Goal: Entertainment & Leisure: Consume media (video, audio)

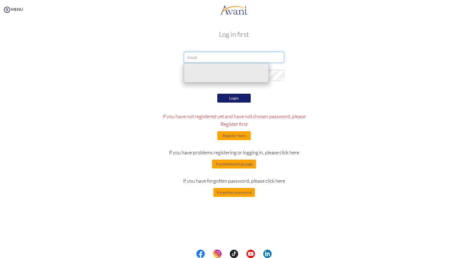
click at [212, 62] on input "email" at bounding box center [234, 57] width 100 height 11
click at [295, 43] on div "Log in first Login If you have not registered yet and have not chosen password,…" at bounding box center [234, 113] width 326 height 176
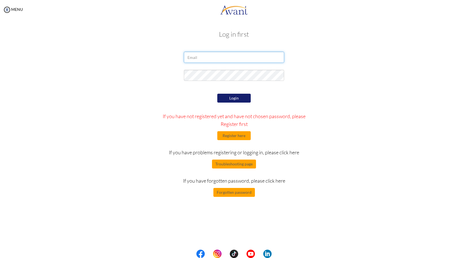
click at [198, 60] on input "email" at bounding box center [234, 57] width 100 height 11
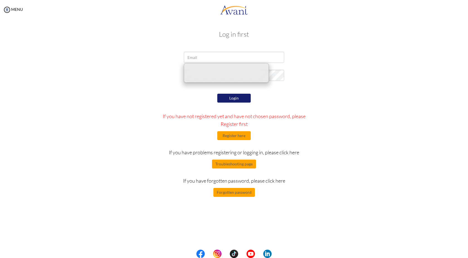
click at [208, 49] on div "Log in first Login If you have not registered yet and have not chosen password,…" at bounding box center [234, 113] width 326 height 176
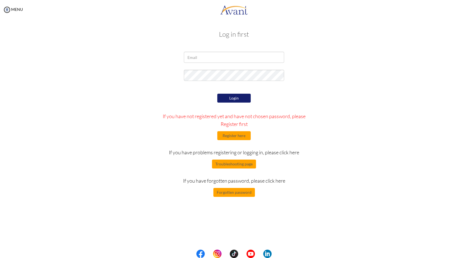
click at [196, 68] on form "Login If you have not registered yet and have not chosen password, please Regis…" at bounding box center [233, 124] width 317 height 145
drag, startPoint x: 196, startPoint y: 63, endPoint x: 196, endPoint y: 60, distance: 3.3
click at [196, 63] on div at bounding box center [234, 59] width 109 height 14
click at [196, 60] on input "email" at bounding box center [234, 57] width 100 height 11
type input "[EMAIL_ADDRESS][DOMAIN_NAME]"
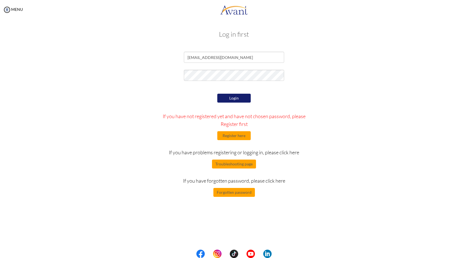
click at [242, 97] on button "Login" at bounding box center [233, 98] width 33 height 9
click at [236, 97] on button "Login" at bounding box center [233, 98] width 33 height 9
click at [235, 103] on div "Login If you have not registered yet and have not chosen password, please Regis…" at bounding box center [234, 144] width 163 height 105
click at [234, 99] on button "Login" at bounding box center [233, 98] width 33 height 9
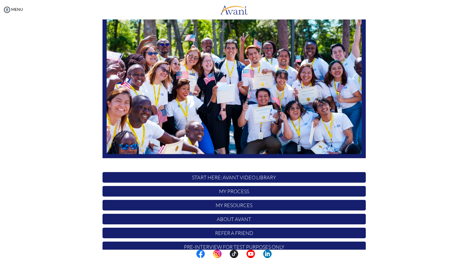
scroll to position [51, 0]
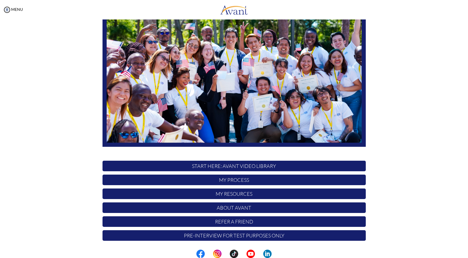
click at [230, 167] on p "START HERE: Avant Video Library" at bounding box center [233, 166] width 263 height 11
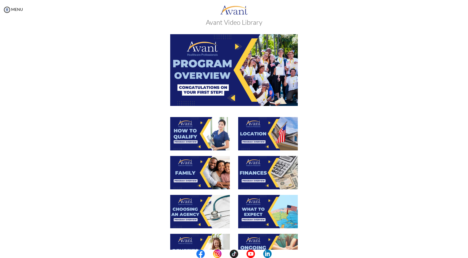
scroll to position [0, 0]
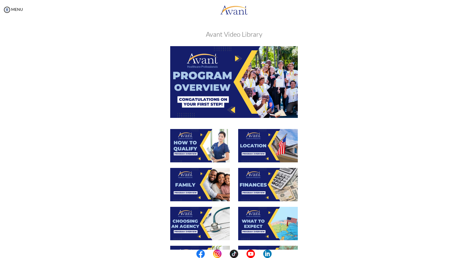
click at [238, 94] on img at bounding box center [234, 82] width 128 height 72
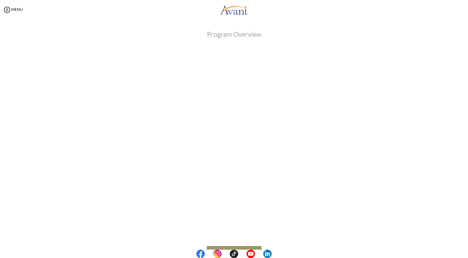
scroll to position [15, 0]
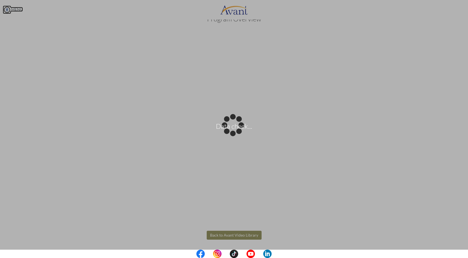
click at [7, 11] on body "Data check... Maintenance break. Please come back in 2 hours. MENU My Status Wh…" at bounding box center [234, 129] width 468 height 258
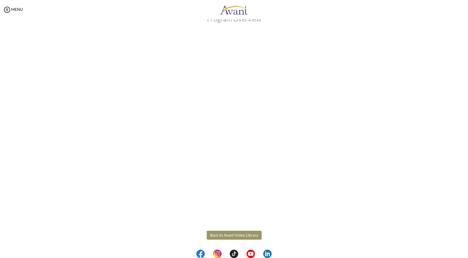
click at [224, 236] on button "Back to Avant Video Library" at bounding box center [234, 235] width 55 height 9
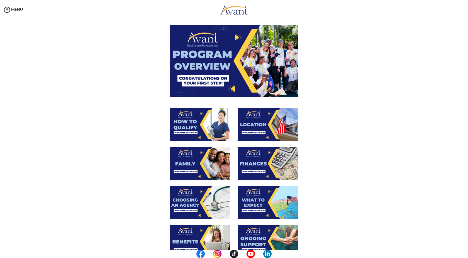
scroll to position [25, 0]
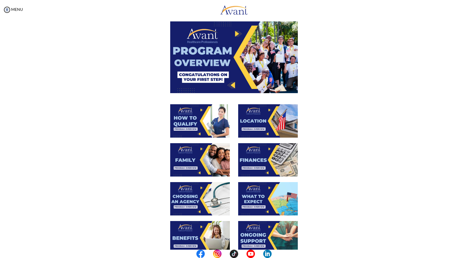
click at [234, 114] on div at bounding box center [268, 123] width 68 height 39
click at [212, 113] on img at bounding box center [200, 120] width 60 height 33
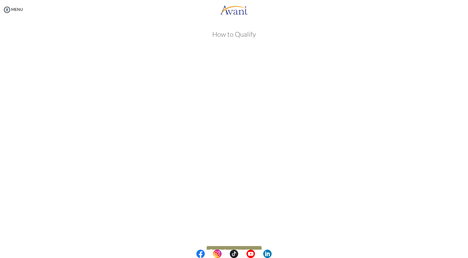
scroll to position [15, 0]
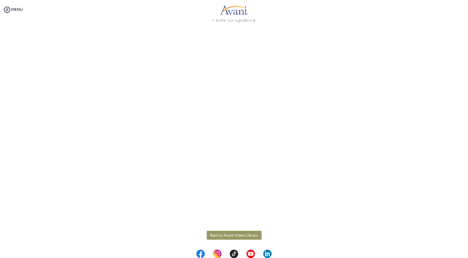
click at [216, 236] on body "Maintenance break. Please come back in 2 hours. MENU My Status What is the next…" at bounding box center [234, 129] width 468 height 258
click at [235, 235] on button "Back to Avant Video Library" at bounding box center [234, 235] width 55 height 9
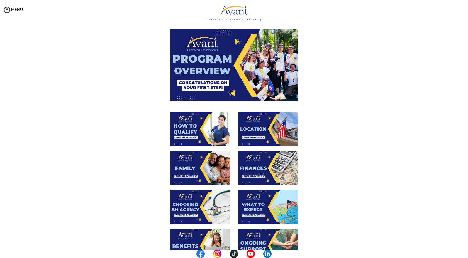
scroll to position [15, 0]
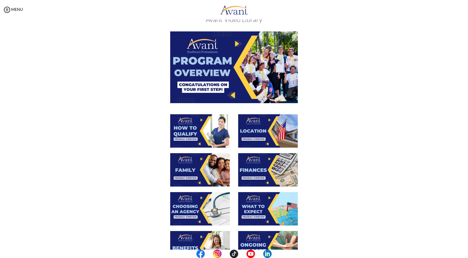
click at [202, 174] on img at bounding box center [200, 169] width 60 height 33
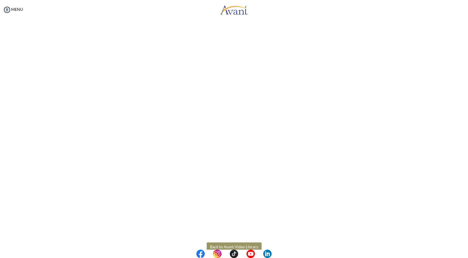
scroll to position [75, 0]
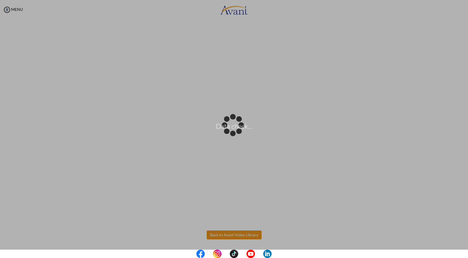
click at [237, 236] on body "Data check... Maintenance break. Please come back in 2 hours. MENU My Status Wh…" at bounding box center [234, 129] width 468 height 258
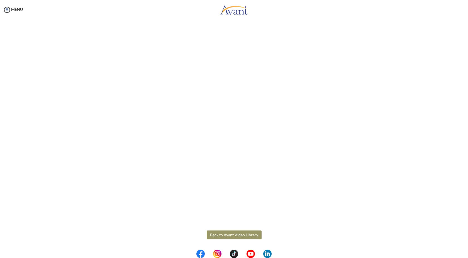
click at [228, 234] on button "Back to Avant Video Library" at bounding box center [234, 235] width 55 height 9
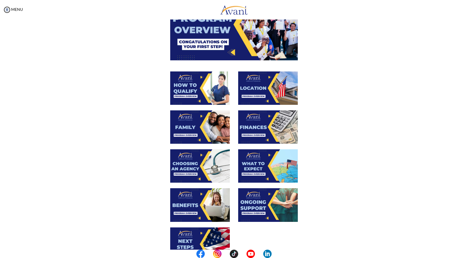
scroll to position [58, 0]
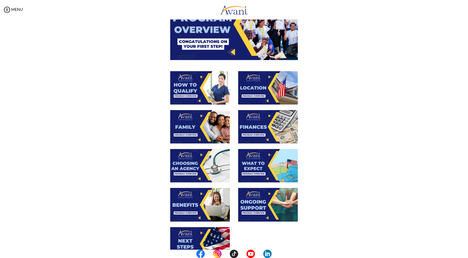
click at [207, 168] on img at bounding box center [200, 165] width 60 height 33
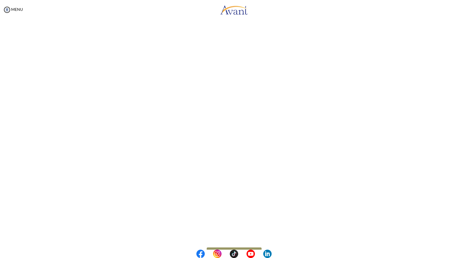
scroll to position [75, 0]
click at [228, 238] on body "Maintenance break. Please come back in 2 hours. MENU My Status What is the next…" at bounding box center [234, 129] width 468 height 258
click at [234, 236] on button "Back to Avant Video Library" at bounding box center [234, 235] width 55 height 9
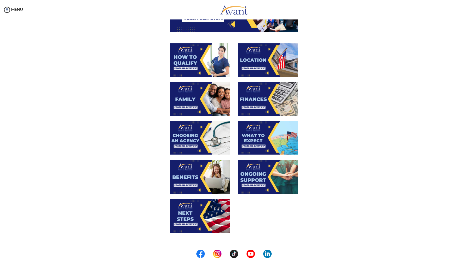
scroll to position [87, 0]
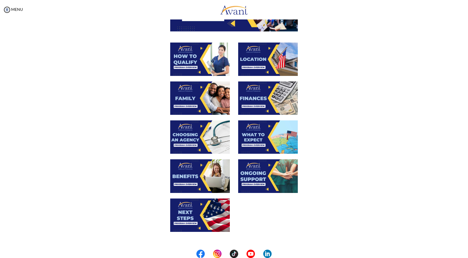
click at [201, 175] on img at bounding box center [200, 176] width 60 height 33
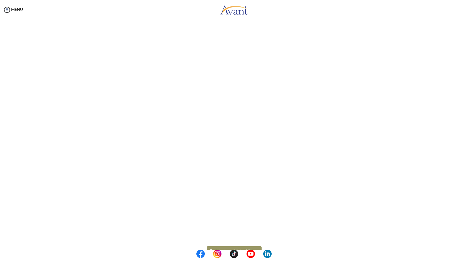
scroll to position [75, 0]
click at [250, 236] on body "Maintenance break. Please come back in 2 hours. MENU My Status What is the next…" at bounding box center [234, 129] width 468 height 258
click at [235, 236] on button "Back to Avant Video Library" at bounding box center [234, 235] width 55 height 9
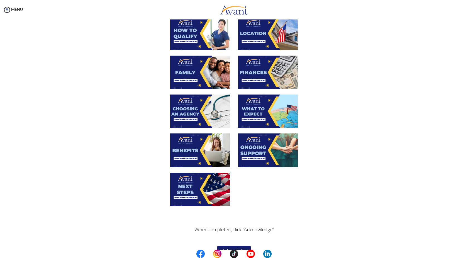
scroll to position [124, 0]
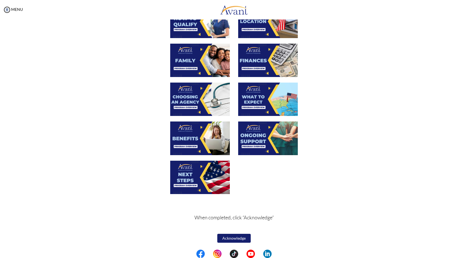
click at [204, 176] on img at bounding box center [200, 177] width 60 height 33
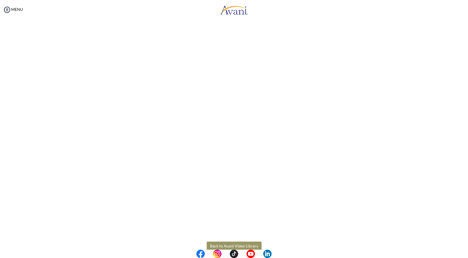
scroll to position [75, 0]
click at [225, 236] on body "Maintenance break. Please come back in 2 hours. MENU My Status What is the next…" at bounding box center [234, 129] width 468 height 258
click at [233, 235] on button "Back to Avant Video Library" at bounding box center [234, 235] width 55 height 9
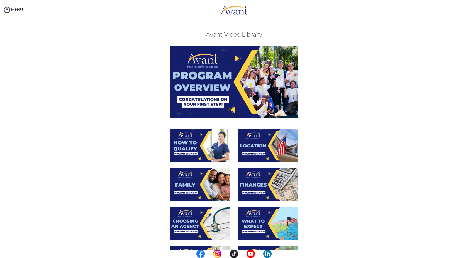
click at [265, 145] on img at bounding box center [268, 145] width 60 height 33
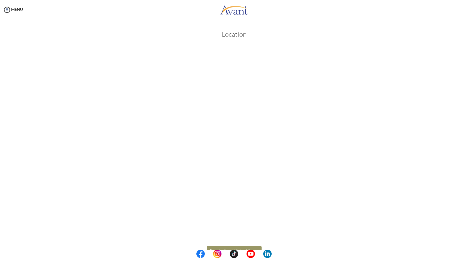
scroll to position [15, 0]
click at [233, 236] on body "Maintenance break. Please come back in 2 hours. MENU My Status What is the next…" at bounding box center [234, 129] width 468 height 258
click at [237, 233] on button "Back to Avant Video Library" at bounding box center [234, 235] width 55 height 9
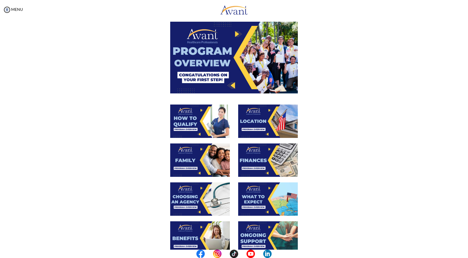
scroll to position [35, 0]
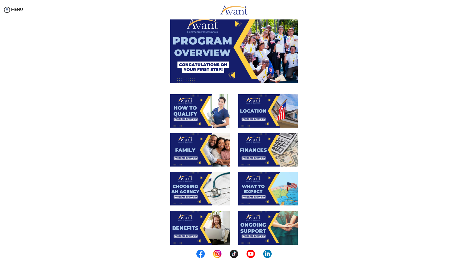
click at [266, 149] on img at bounding box center [268, 149] width 60 height 33
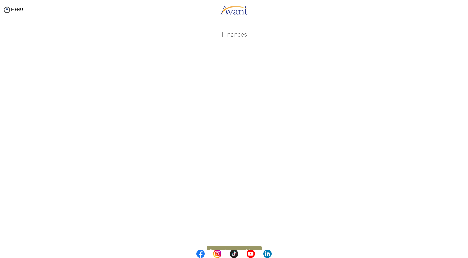
scroll to position [15, 0]
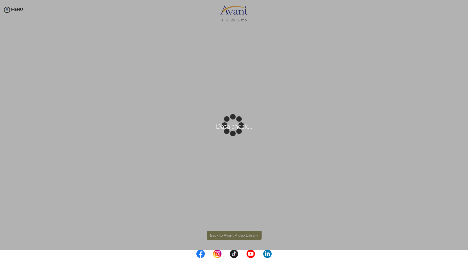
click at [237, 238] on body "Data check... Maintenance break. Please come back in 2 hours. MENU My Status Wh…" at bounding box center [234, 129] width 468 height 258
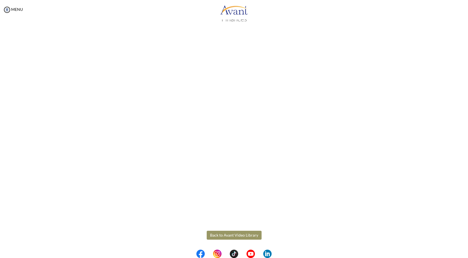
click at [224, 234] on button "Back to Avant Video Library" at bounding box center [234, 235] width 55 height 9
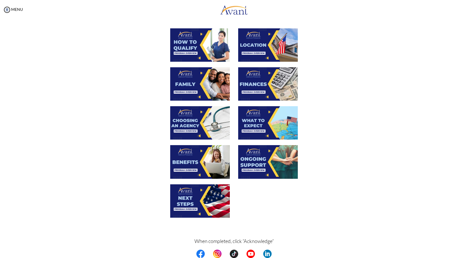
scroll to position [101, 0]
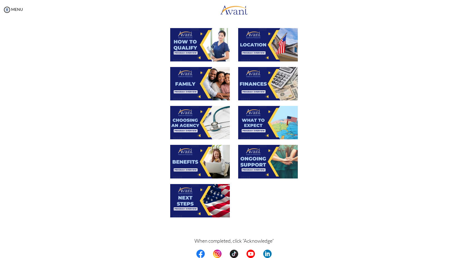
click at [266, 128] on img at bounding box center [268, 122] width 60 height 33
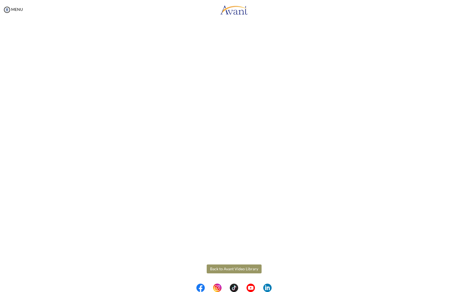
scroll to position [41, 0]
